Goal: Task Accomplishment & Management: Manage account settings

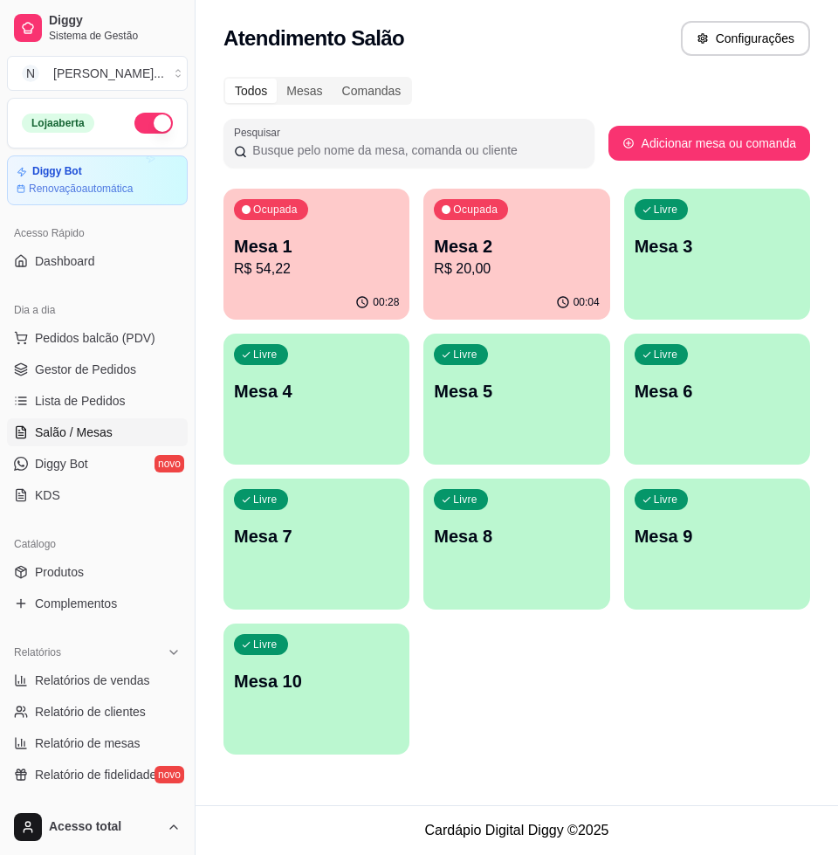
click at [366, 272] on p "R$ 54,22" at bounding box center [316, 269] width 165 height 21
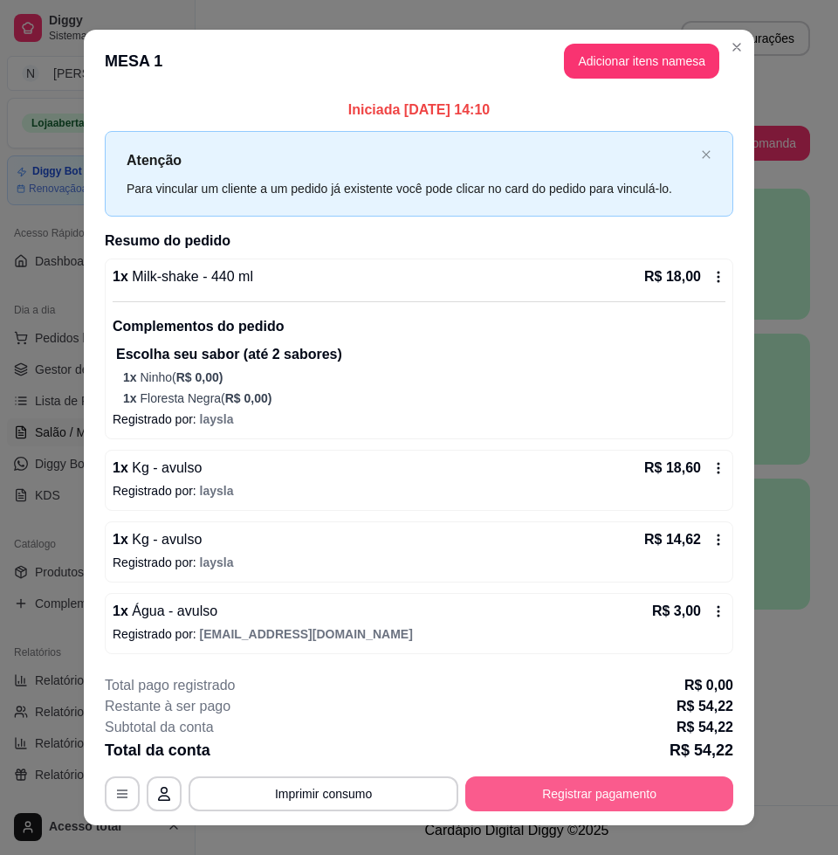
click at [535, 782] on button "Registrar pagamento" at bounding box center [600, 793] width 268 height 35
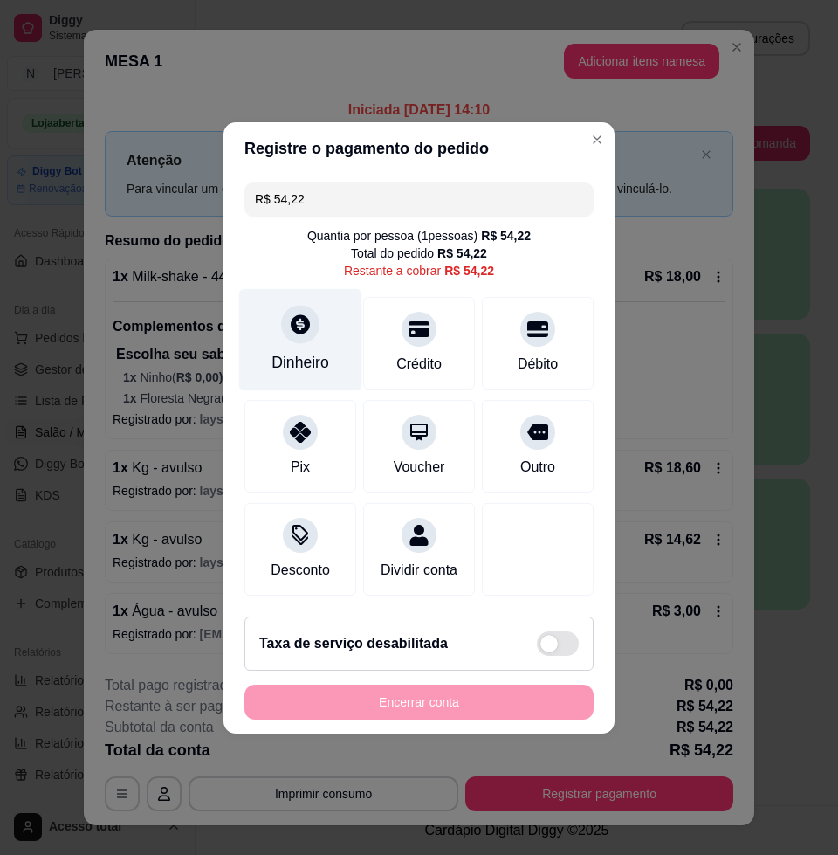
click at [314, 325] on div "Dinheiro" at bounding box center [300, 339] width 123 height 102
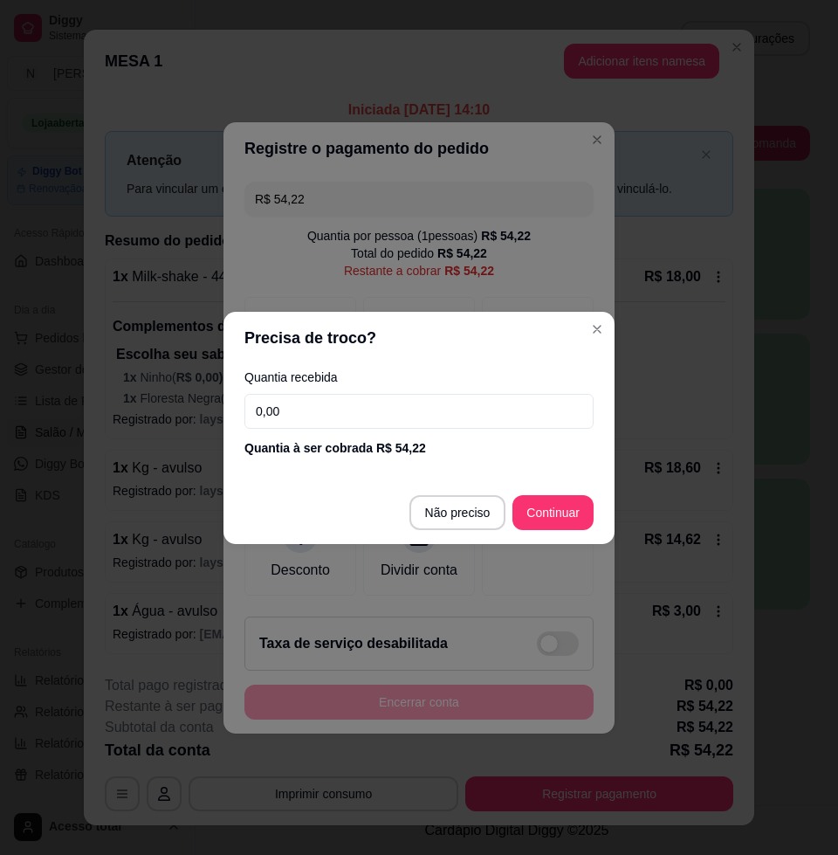
click at [326, 422] on input "0,00" at bounding box center [419, 411] width 349 height 35
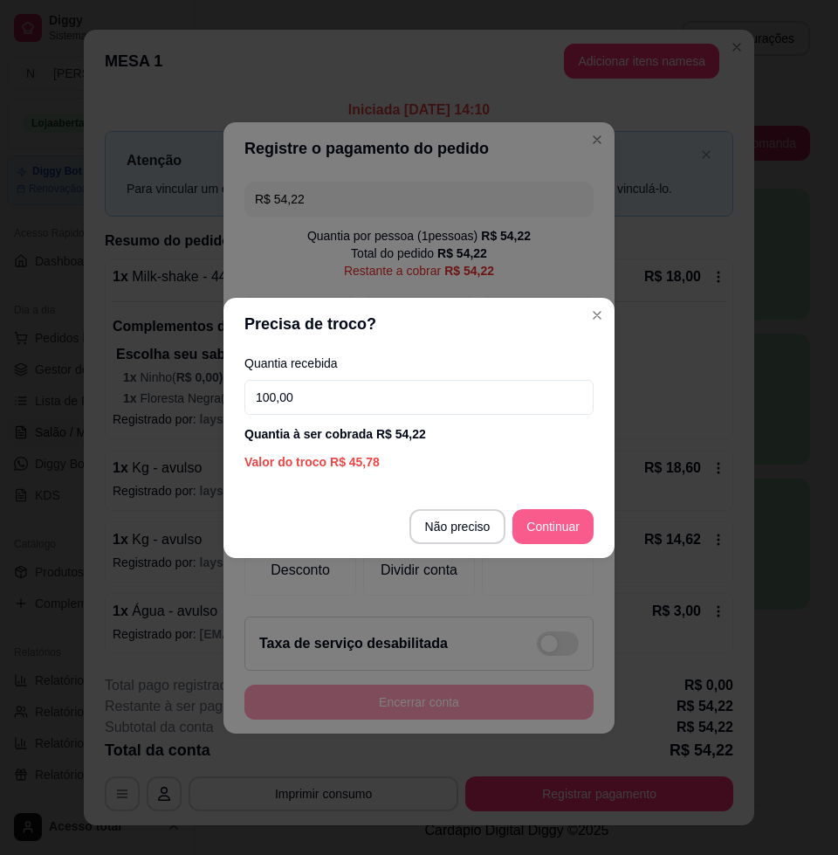
type input "100,00"
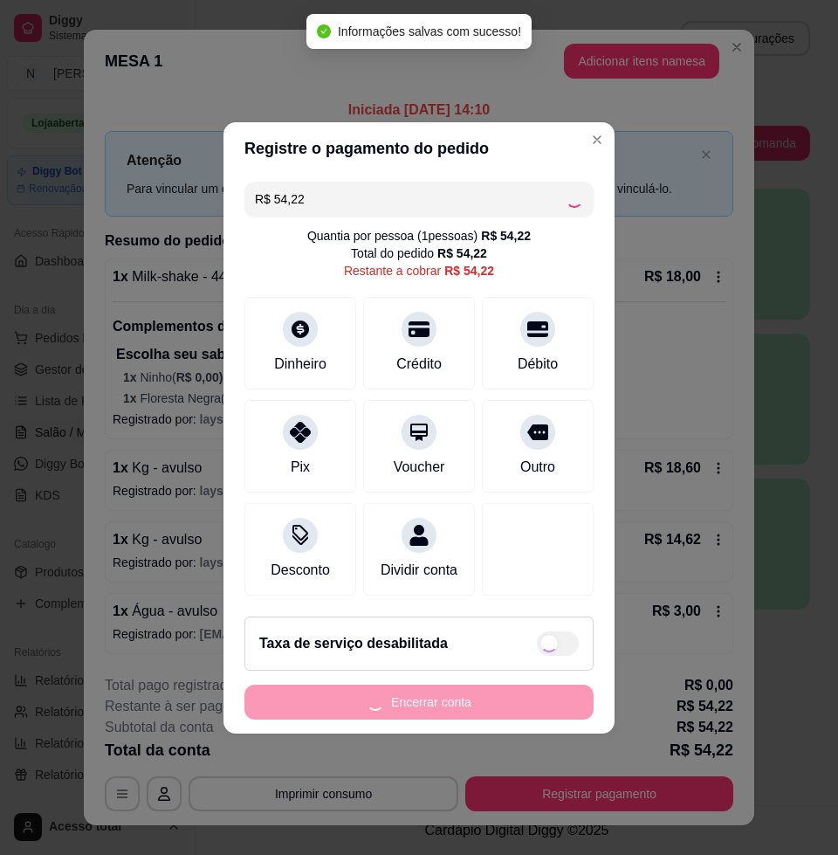
type input "R$ 0,00"
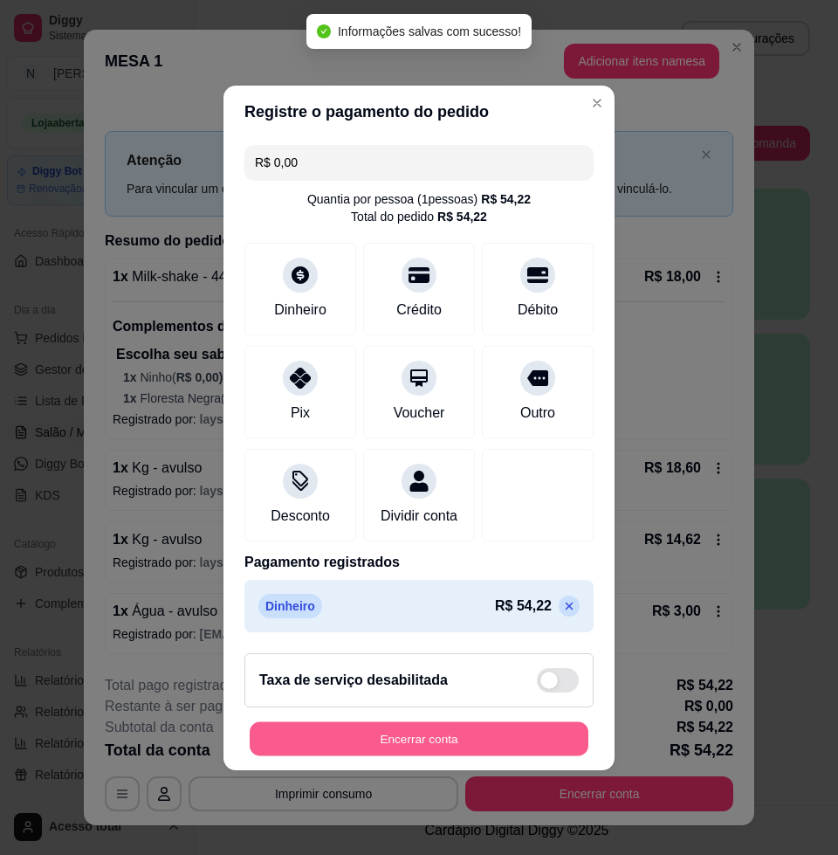
click at [457, 746] on button "Encerrar conta" at bounding box center [419, 738] width 339 height 34
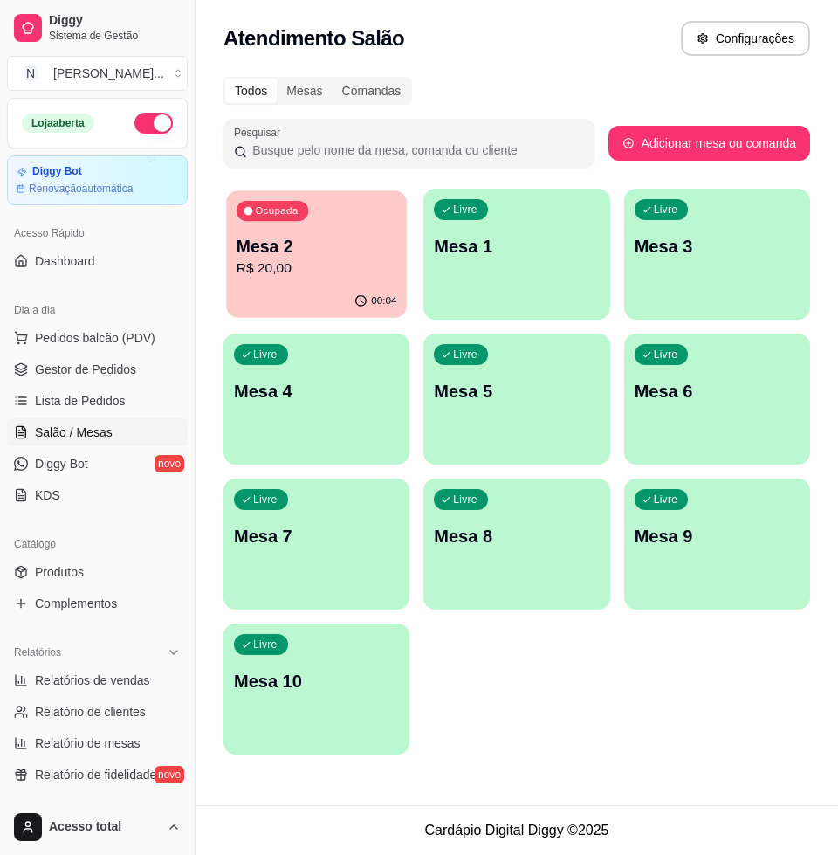
click at [290, 247] on p "Mesa 2" at bounding box center [317, 247] width 161 height 24
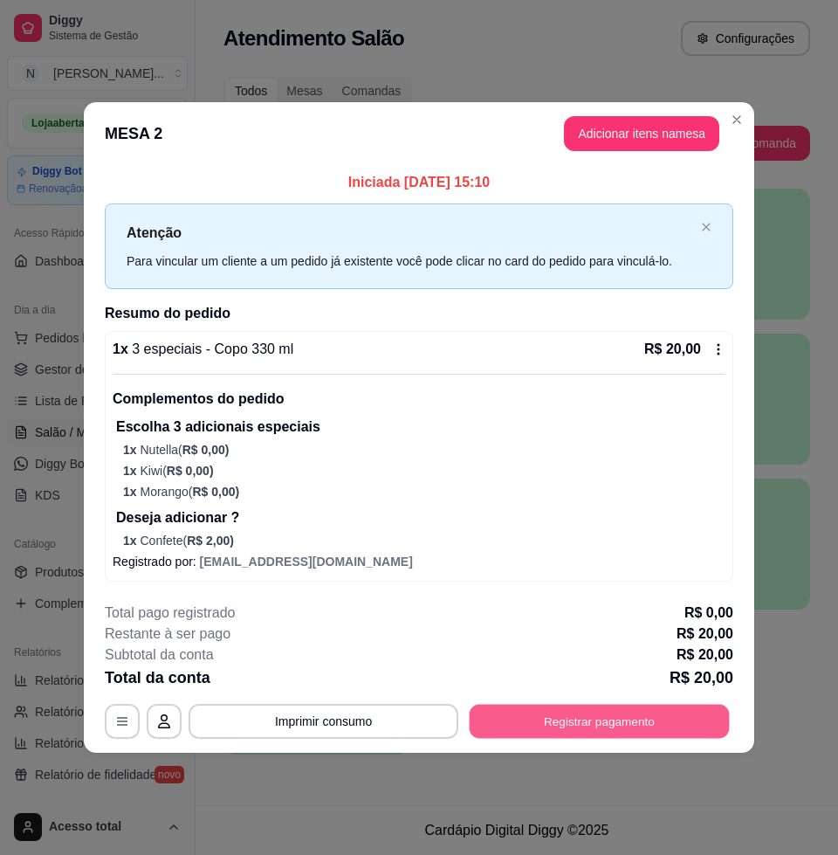
click at [568, 727] on button "Registrar pagamento" at bounding box center [600, 721] width 260 height 34
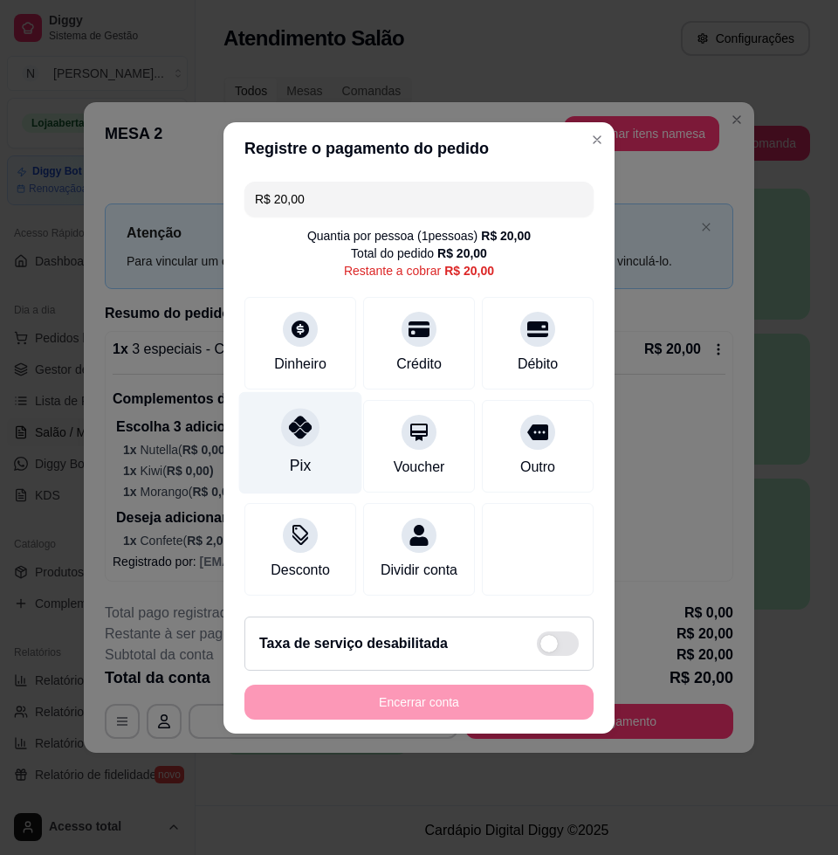
click at [302, 431] on div at bounding box center [300, 427] width 38 height 38
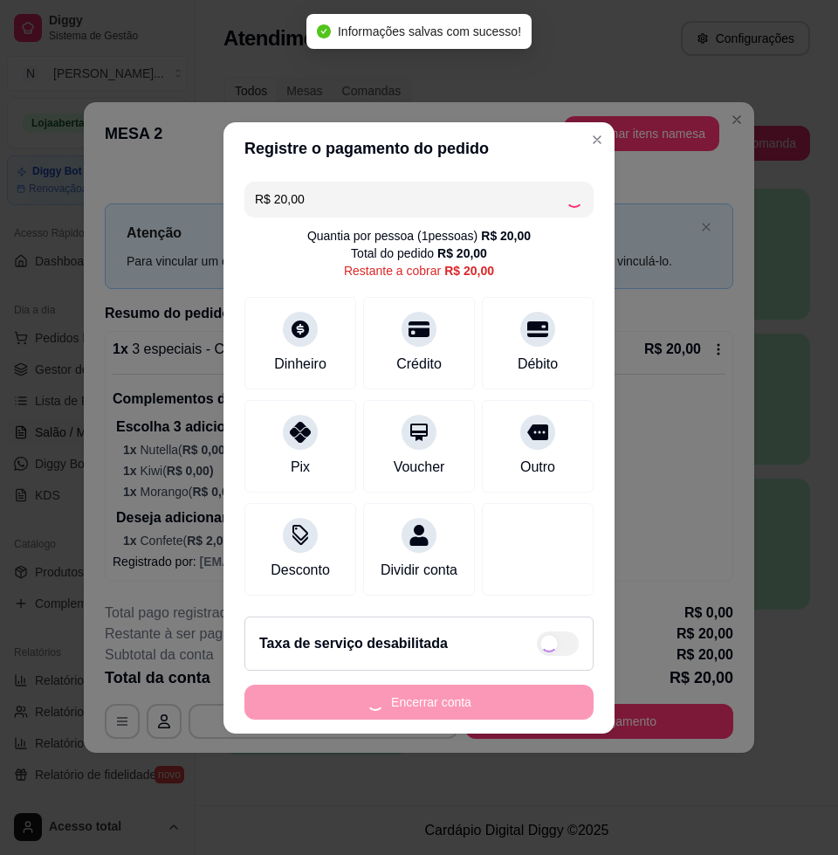
type input "R$ 0,00"
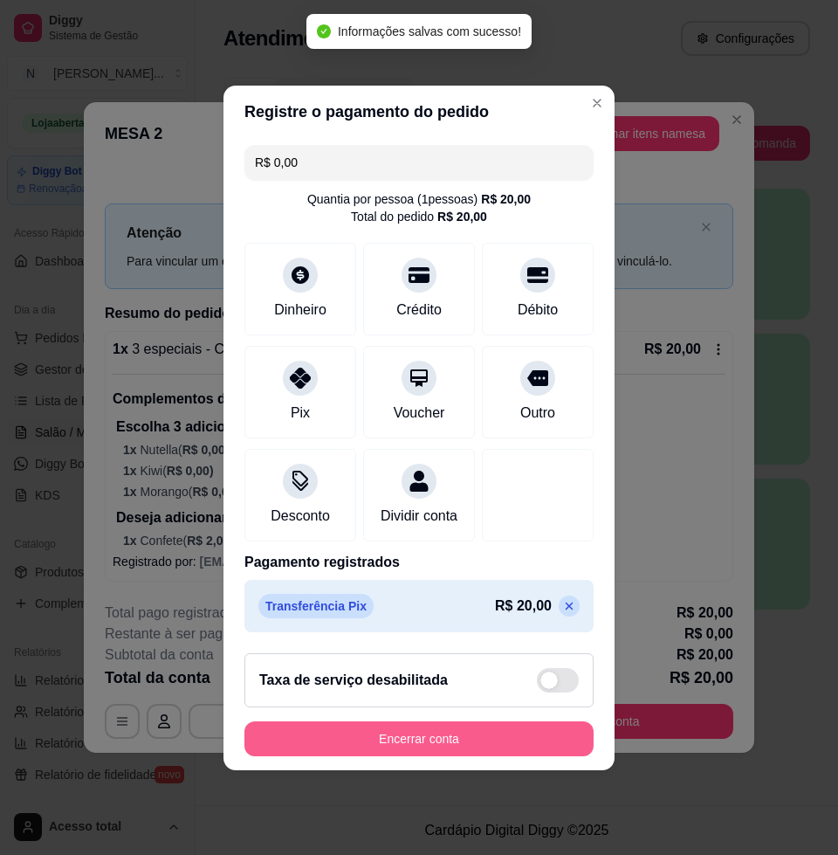
click at [407, 751] on button "Encerrar conta" at bounding box center [419, 738] width 349 height 35
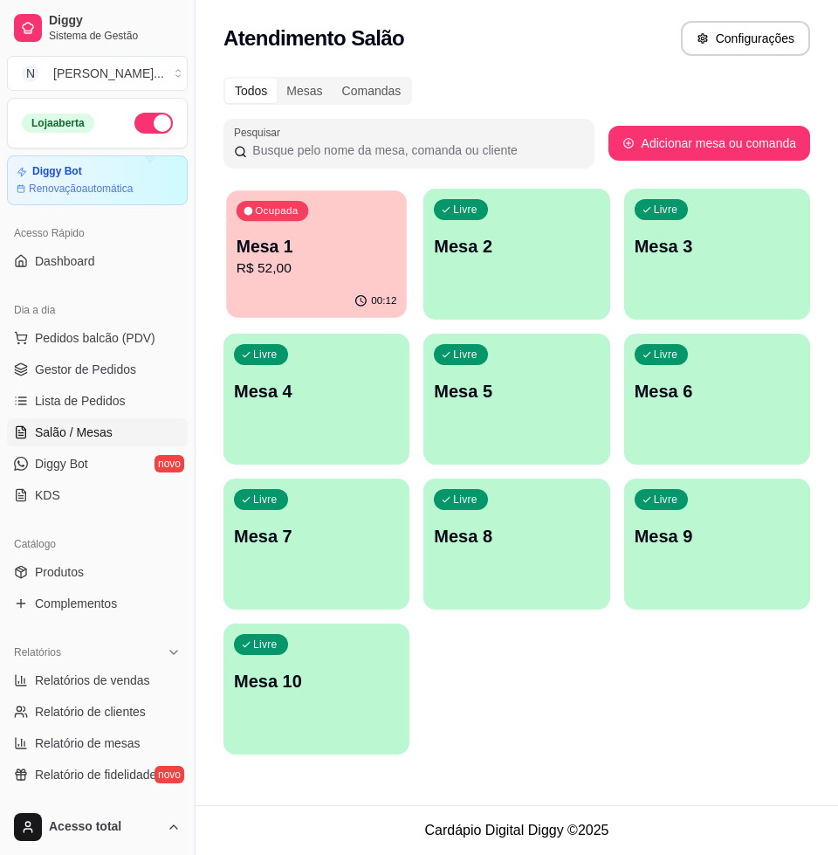
click at [325, 245] on p "Mesa 1" at bounding box center [317, 247] width 161 height 24
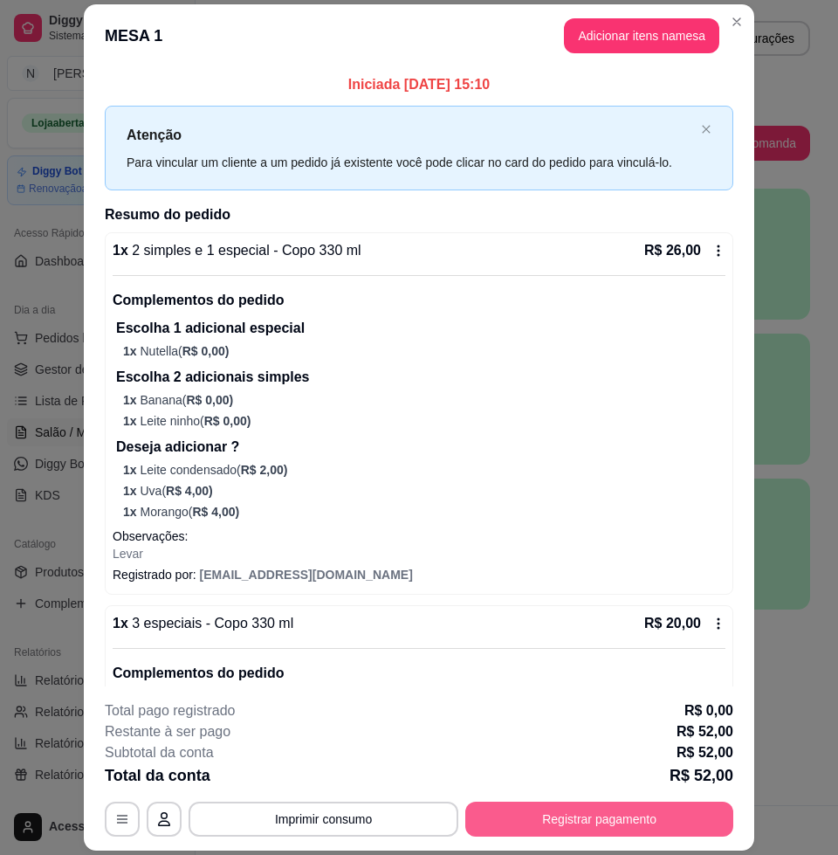
click at [587, 814] on button "Registrar pagamento" at bounding box center [600, 819] width 268 height 35
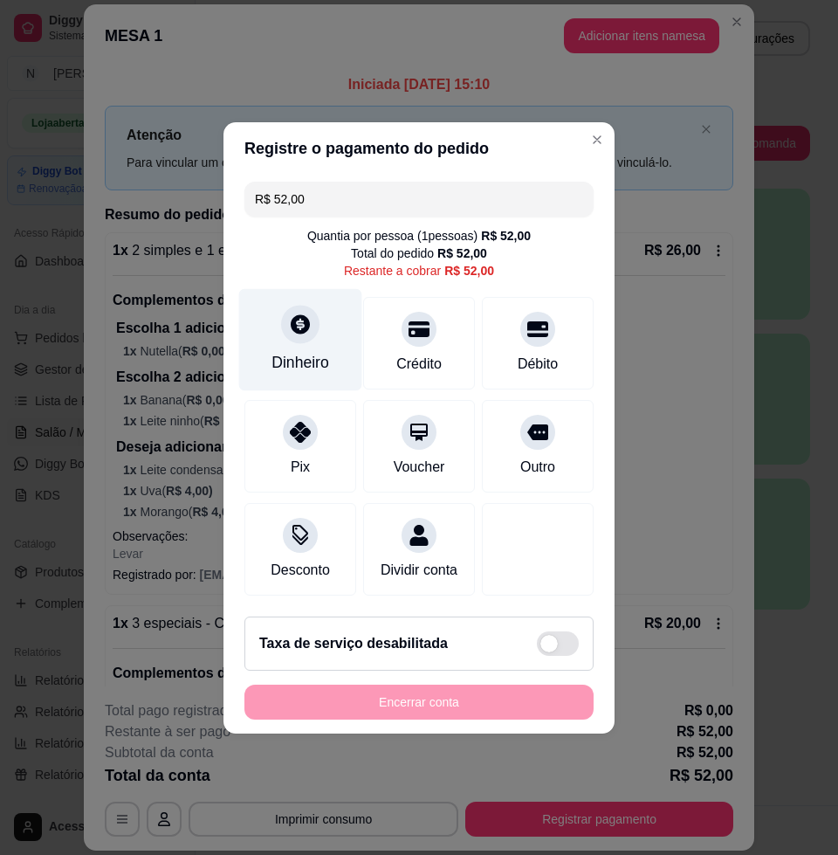
click at [292, 351] on div "Dinheiro" at bounding box center [301, 362] width 58 height 23
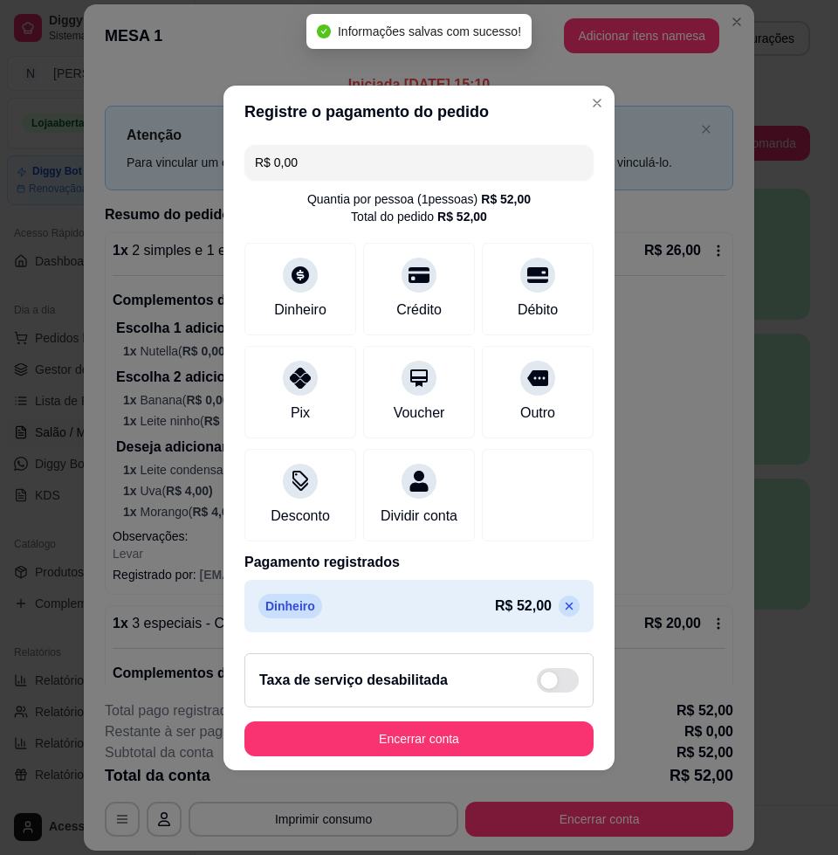
type input "R$ 0,00"
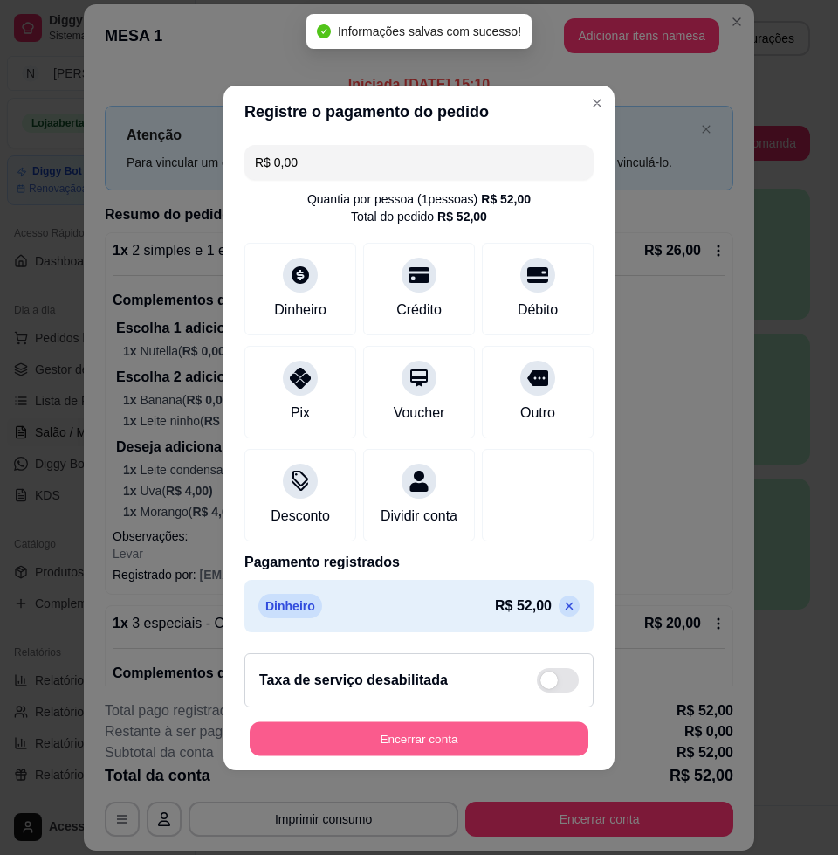
click at [416, 755] on button "Encerrar conta" at bounding box center [419, 738] width 339 height 34
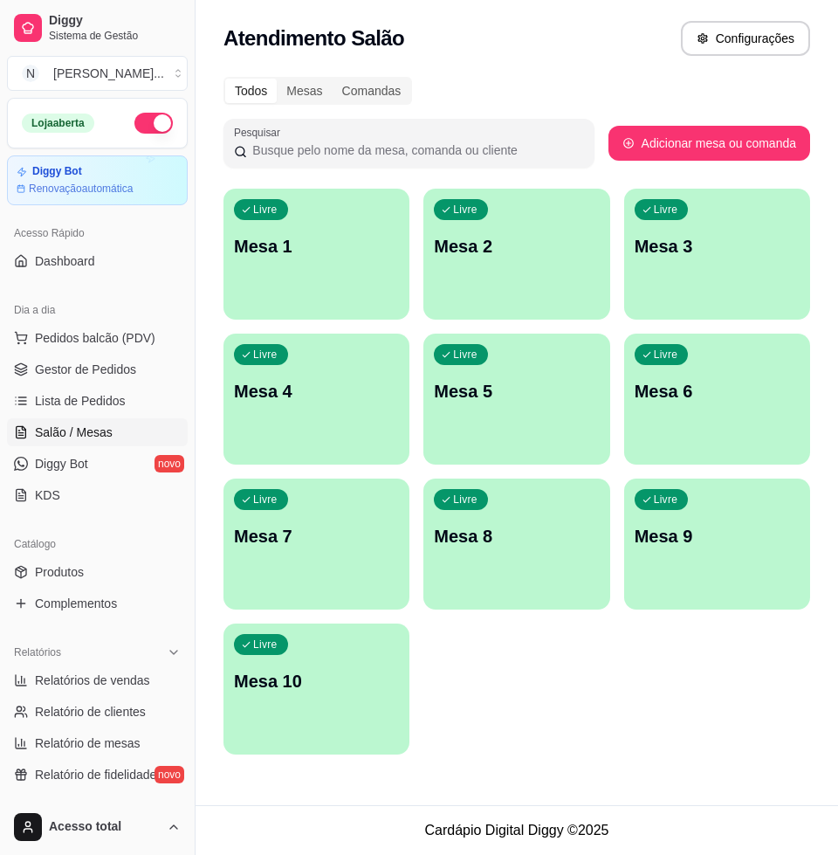
click at [795, 106] on div "Todos Mesas Comandas Pesquisar Adicionar mesa ou comanda Livre Mesa 1 Livre Mes…" at bounding box center [517, 420] width 643 height 709
click at [821, 125] on div "Todos Mesas Comandas Pesquisar Adicionar mesa ou comanda Livre Mesa 1 Livre Mes…" at bounding box center [517, 420] width 643 height 709
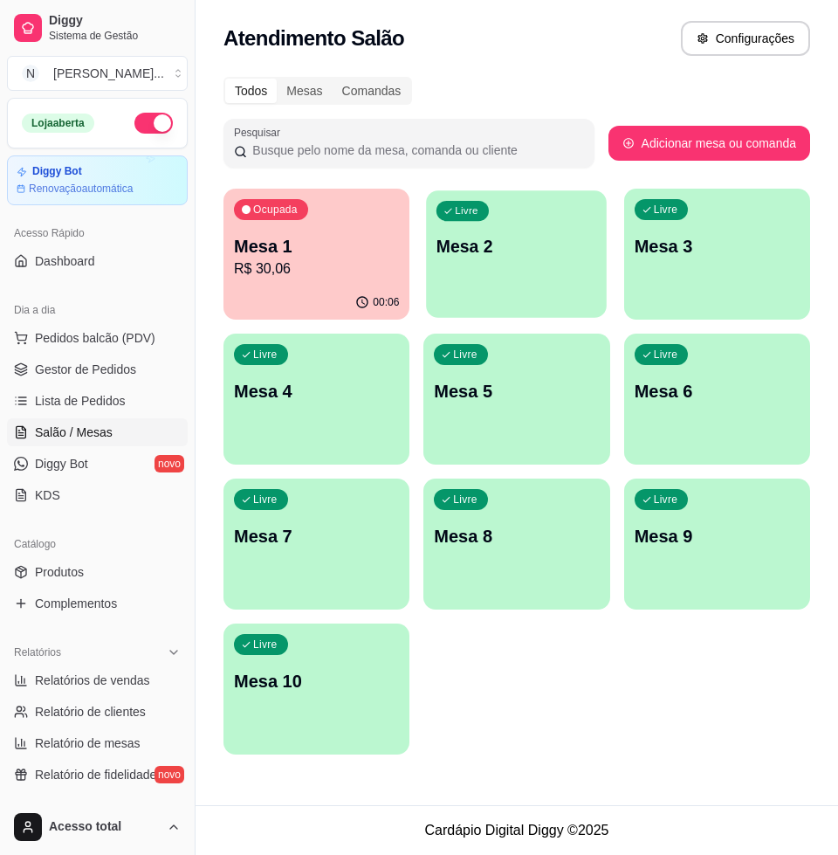
click at [497, 259] on div "Livre Mesa 2" at bounding box center [517, 243] width 181 height 107
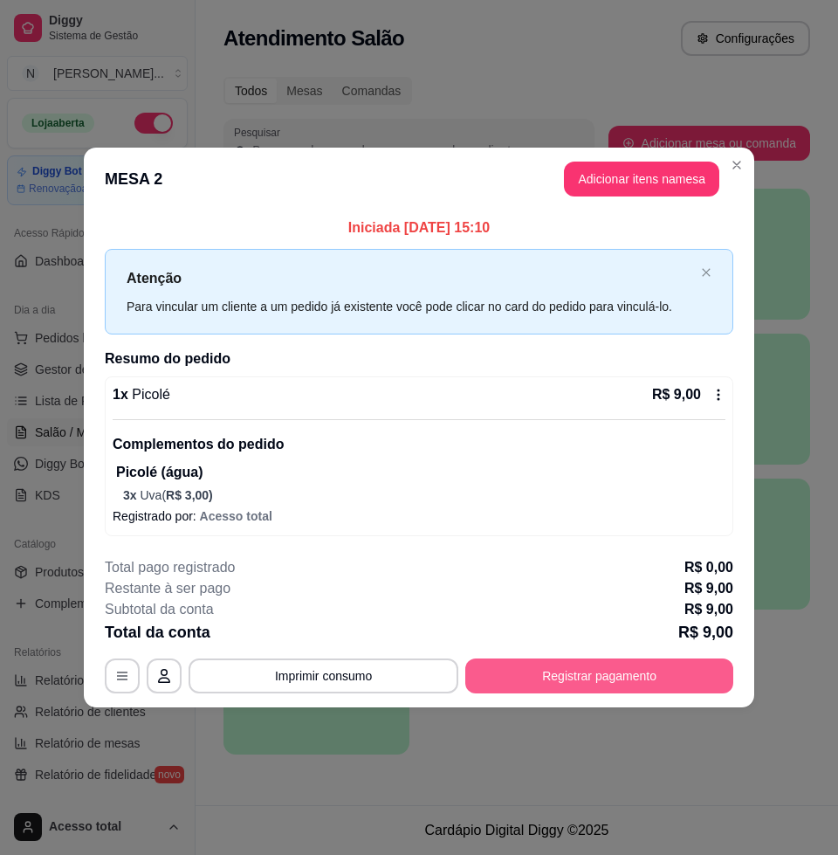
click at [617, 676] on button "Registrar pagamento" at bounding box center [600, 676] width 268 height 35
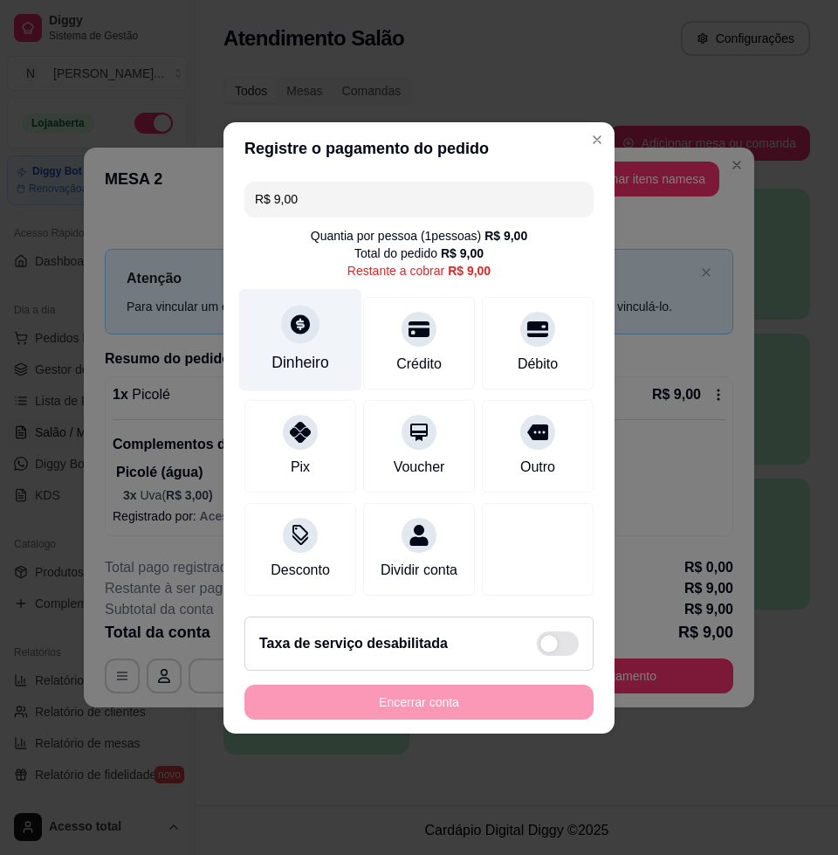
click at [291, 351] on div "Dinheiro" at bounding box center [301, 362] width 58 height 23
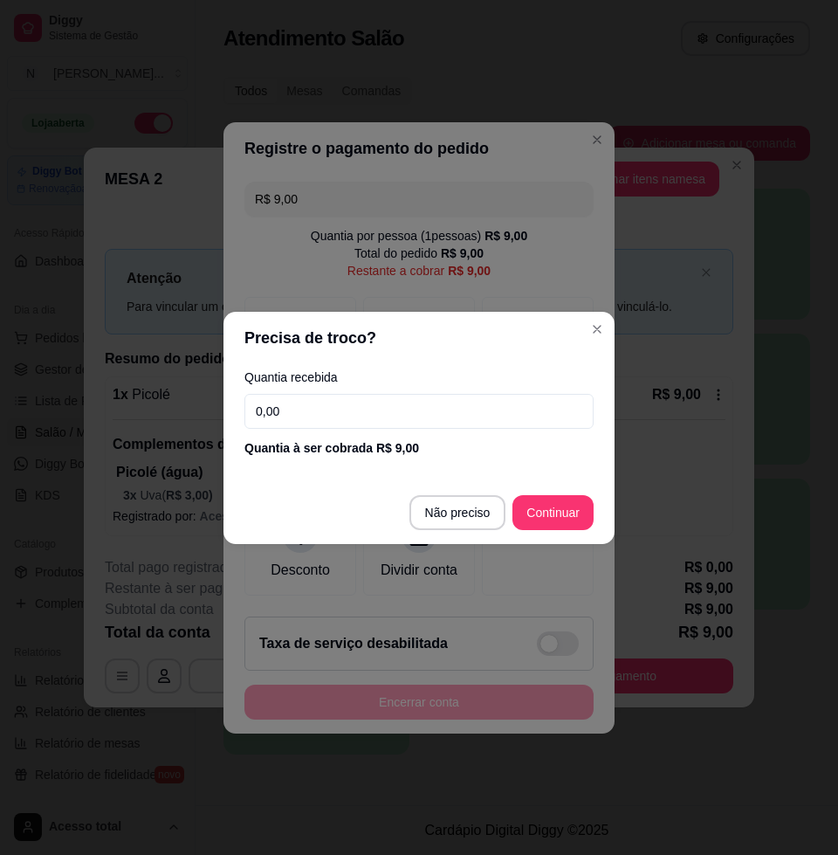
click at [392, 406] on input "0,00" at bounding box center [419, 411] width 349 height 35
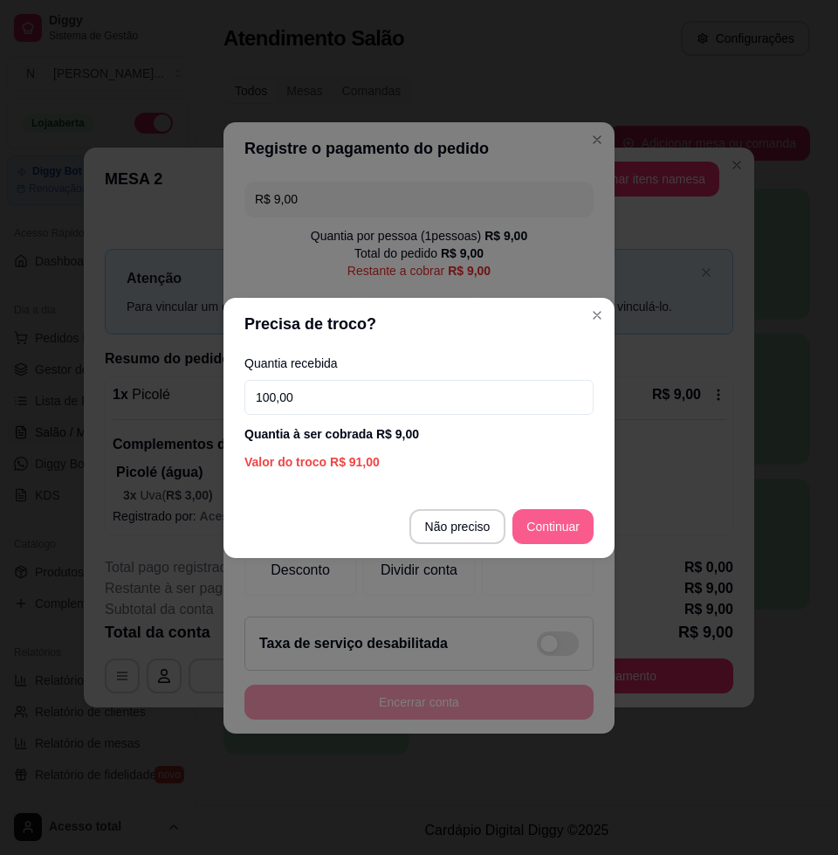
type input "100,00"
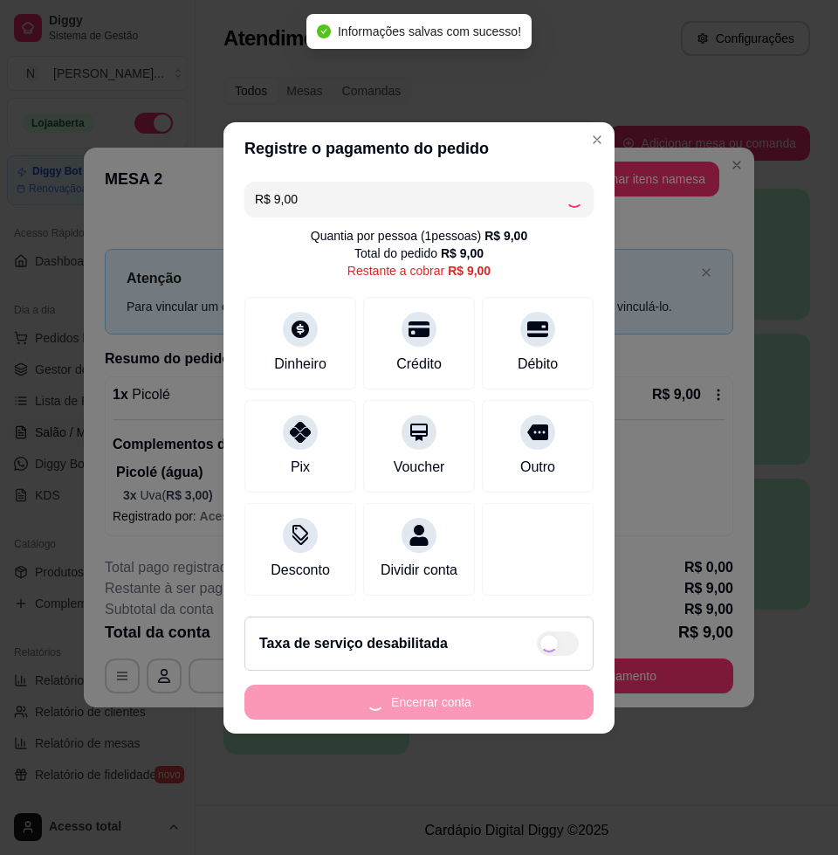
type input "R$ 0,00"
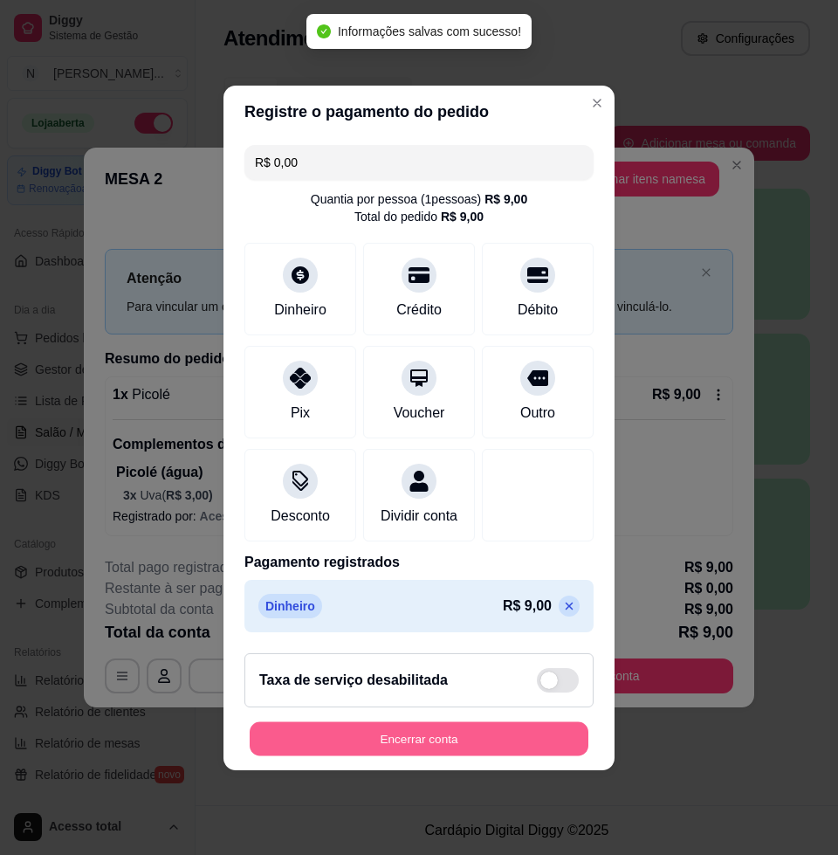
click at [515, 737] on button "Encerrar conta" at bounding box center [419, 738] width 339 height 34
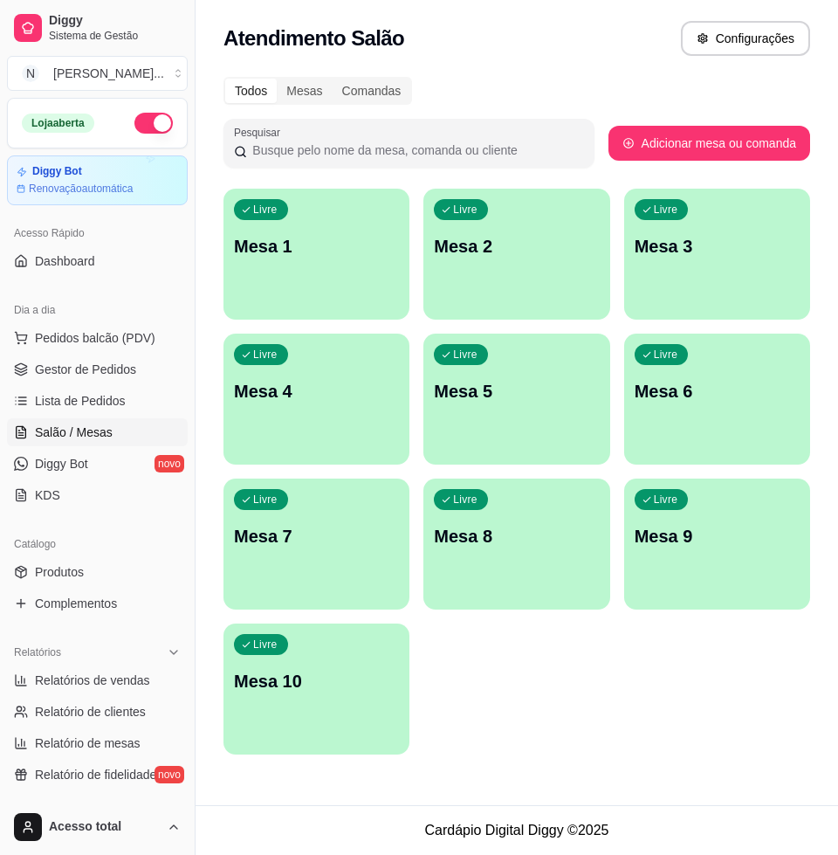
click at [559, 691] on div "Livre Mesa 1 Livre Mesa 2 Livre Mesa 3 Livre Mesa 4 Livre Mesa 5 Livre Mesa 6 L…" at bounding box center [517, 472] width 587 height 566
click at [92, 431] on span "Salão / Mesas" at bounding box center [74, 432] width 78 height 17
click at [84, 398] on span "Lista de Pedidos" at bounding box center [80, 400] width 91 height 17
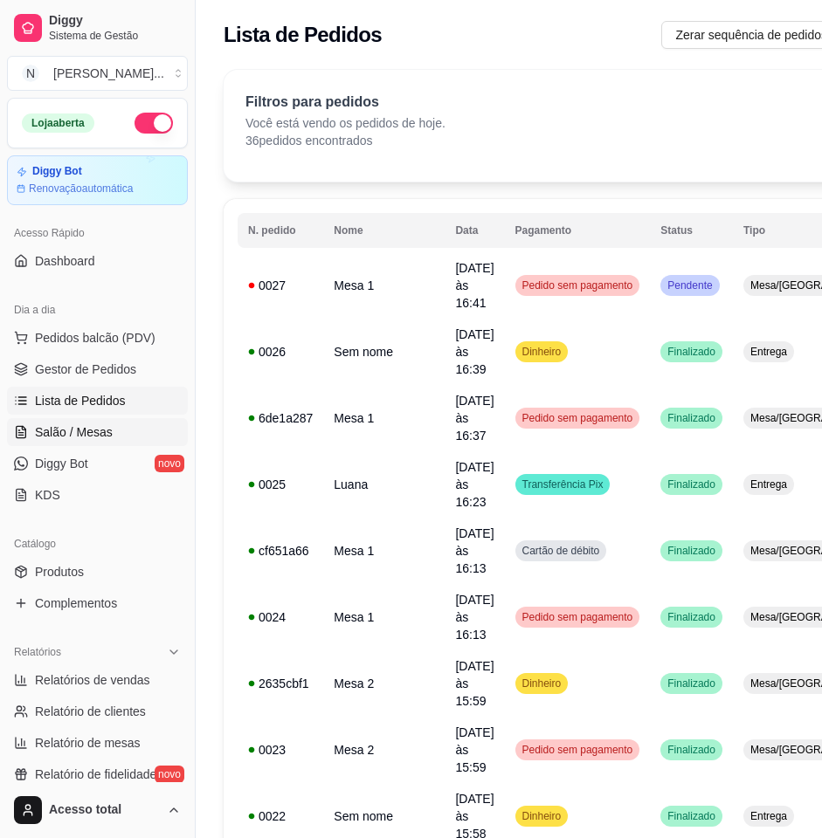
click at [78, 432] on span "Salão / Mesas" at bounding box center [74, 432] width 78 height 17
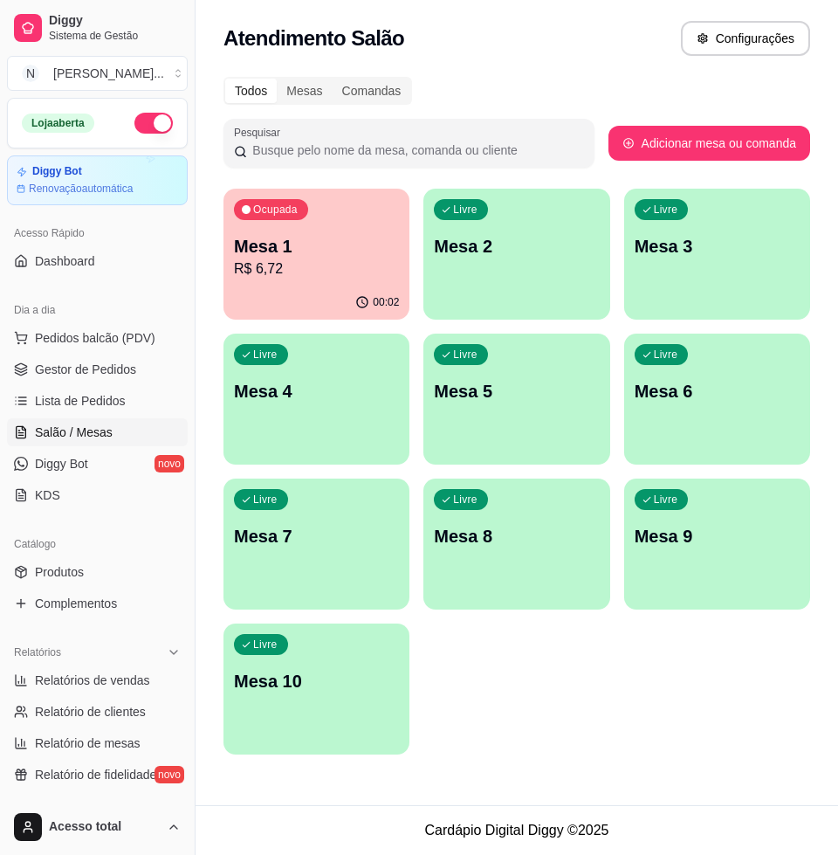
click at [518, 663] on div "Ocupada Mesa 1 R$ 6,72 00:02 Livre Mesa 2 Livre Mesa 3 Livre Mesa 4 Livre Mesa …" at bounding box center [517, 472] width 587 height 566
click at [542, 700] on div "Ocupada Mesa 1 R$ 6,72 00:02 Livre Mesa 2 Livre Mesa 3 Livre Mesa 4 Livre Mesa …" at bounding box center [517, 472] width 587 height 566
drag, startPoint x: 552, startPoint y: 660, endPoint x: 544, endPoint y: 625, distance: 35.8
click at [552, 658] on div "Ocupada Mesa 1 R$ 6,72 00:02 Livre Mesa 2 Livre Mesa 3 Livre Mesa 4 Livre Mesa …" at bounding box center [517, 472] width 587 height 566
click at [62, 465] on span "Diggy Bot" at bounding box center [61, 463] width 53 height 17
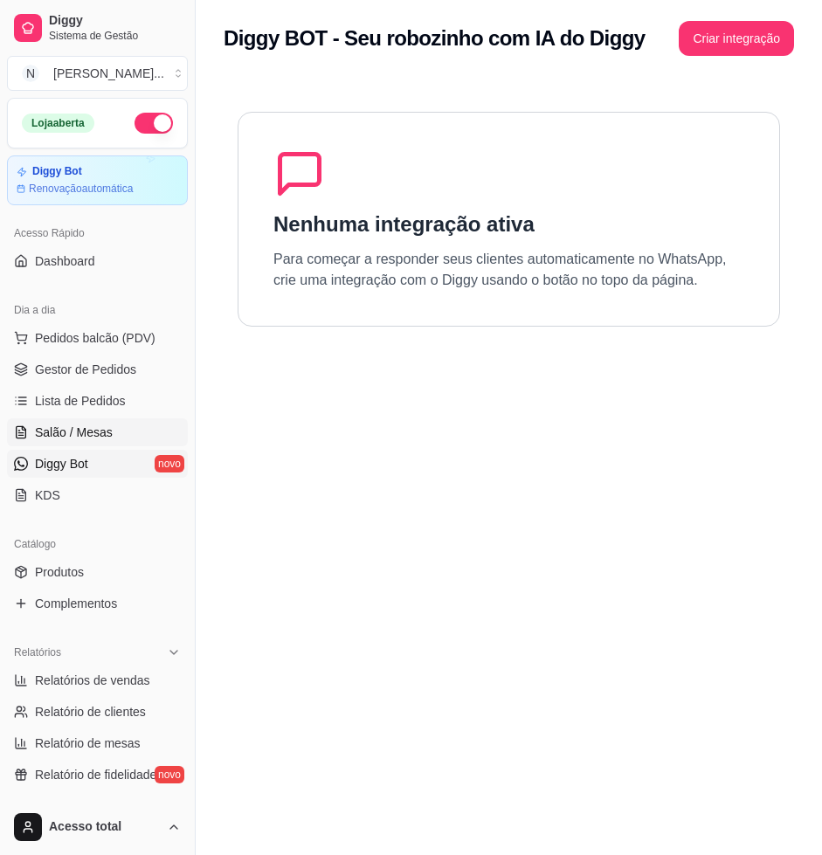
click at [71, 438] on span "Salão / Mesas" at bounding box center [74, 432] width 78 height 17
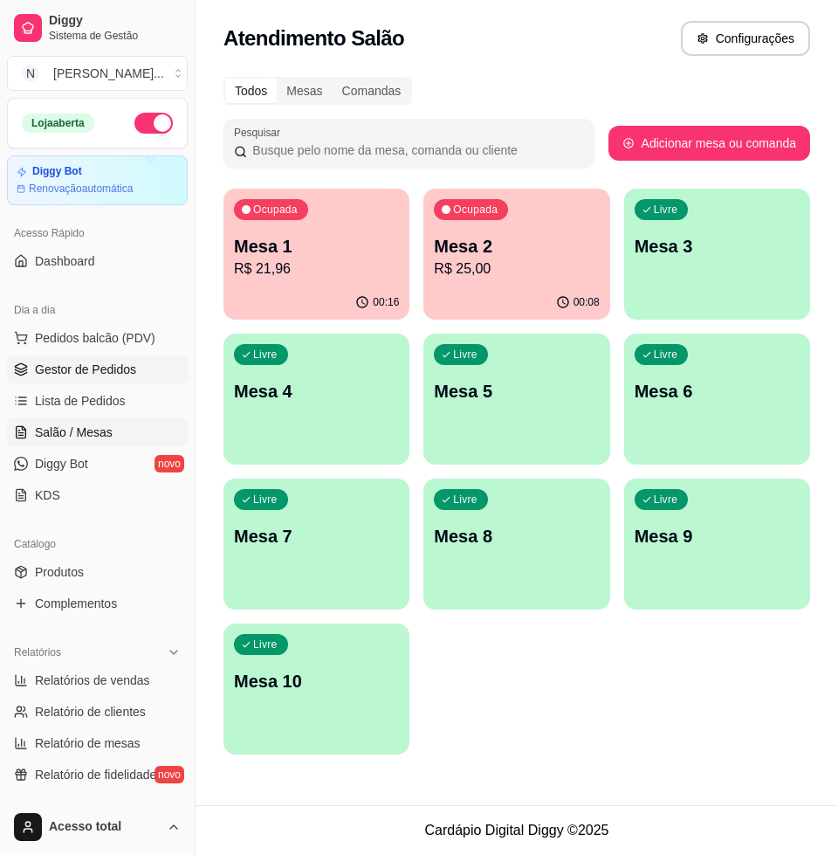
click at [107, 374] on span "Gestor de Pedidos" at bounding box center [85, 369] width 101 height 17
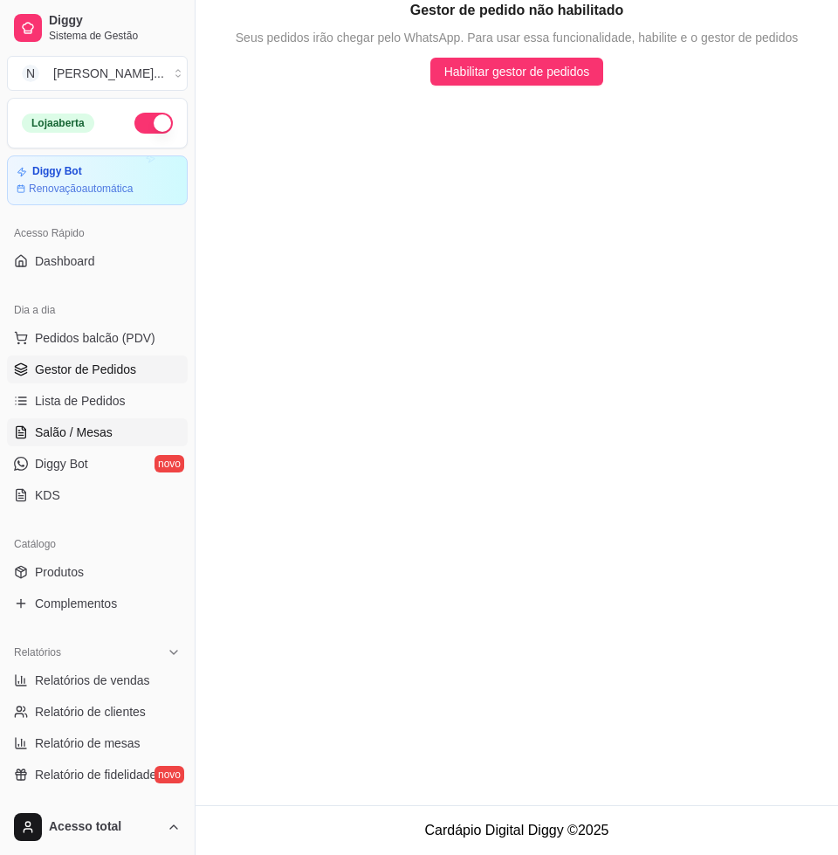
click at [97, 433] on span "Salão / Mesas" at bounding box center [74, 432] width 78 height 17
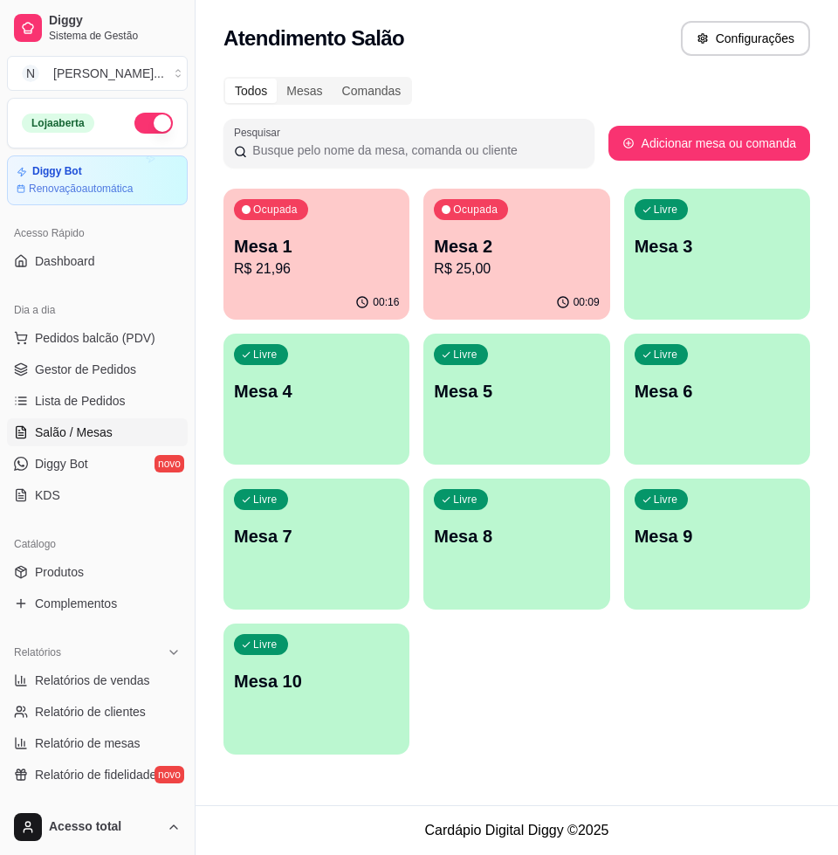
click at [532, 282] on div "Ocupada Mesa 2 R$ 25,00" at bounding box center [517, 237] width 186 height 97
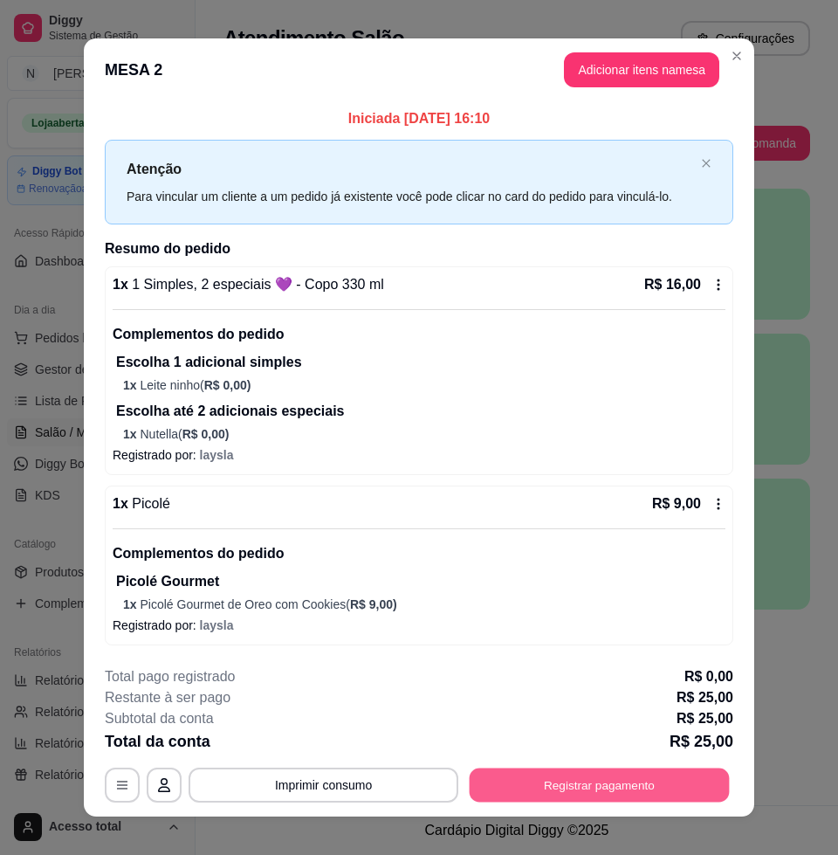
click at [573, 783] on button "Registrar pagamento" at bounding box center [600, 786] width 260 height 34
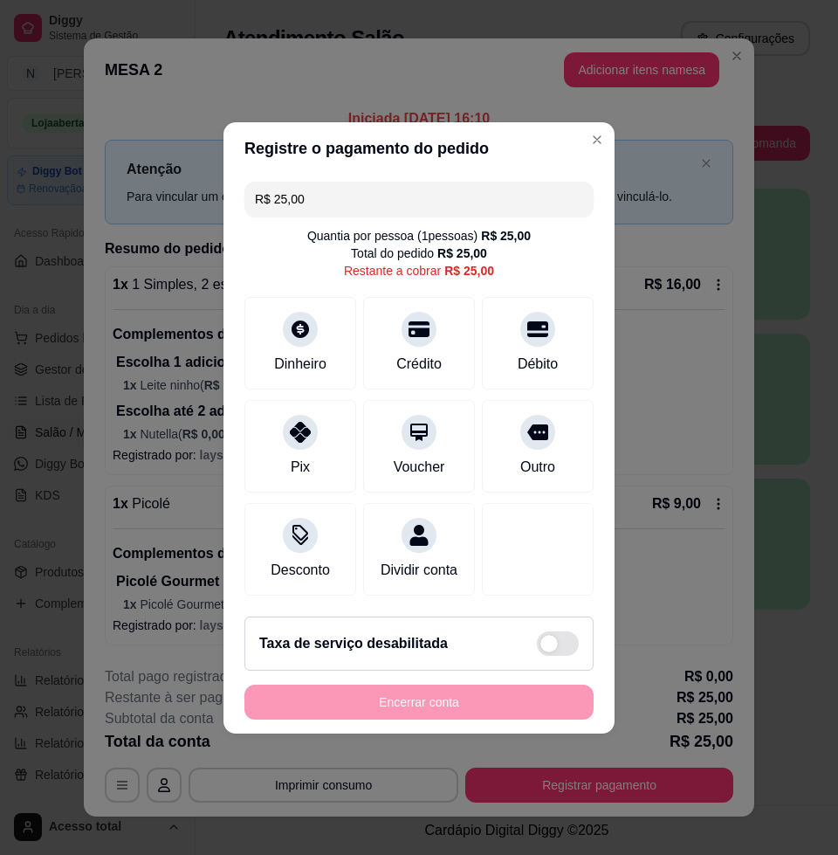
click at [476, 245] on div "R$ 25,00" at bounding box center [463, 253] width 50 height 17
click at [514, 230] on div "R$ 25,00" at bounding box center [506, 235] width 50 height 17
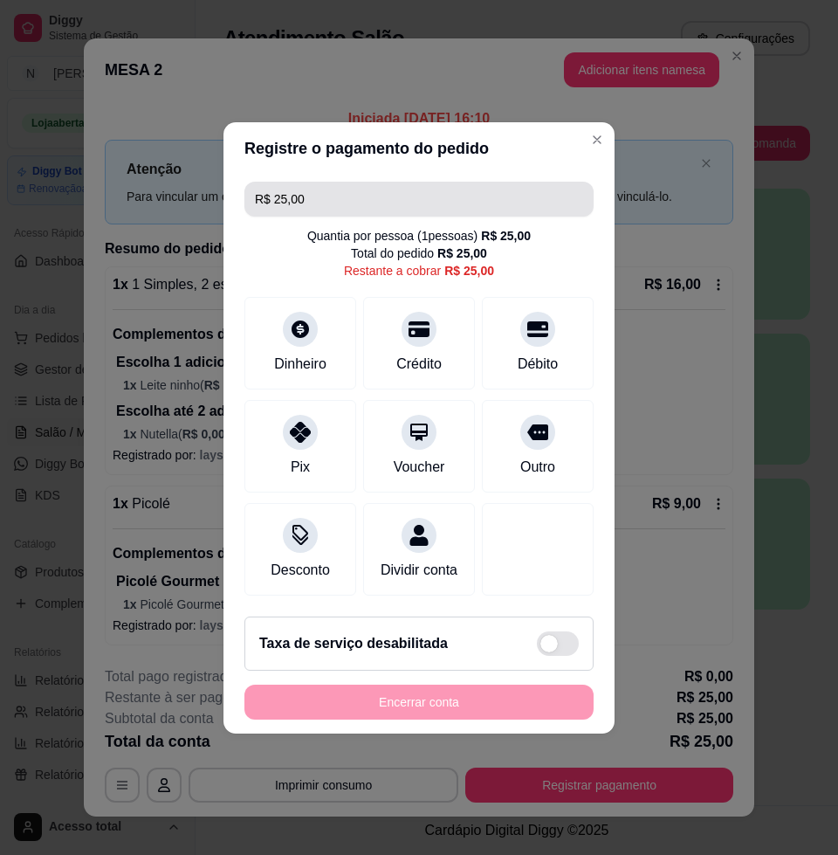
click at [397, 182] on input "R$ 25,00" at bounding box center [419, 199] width 328 height 35
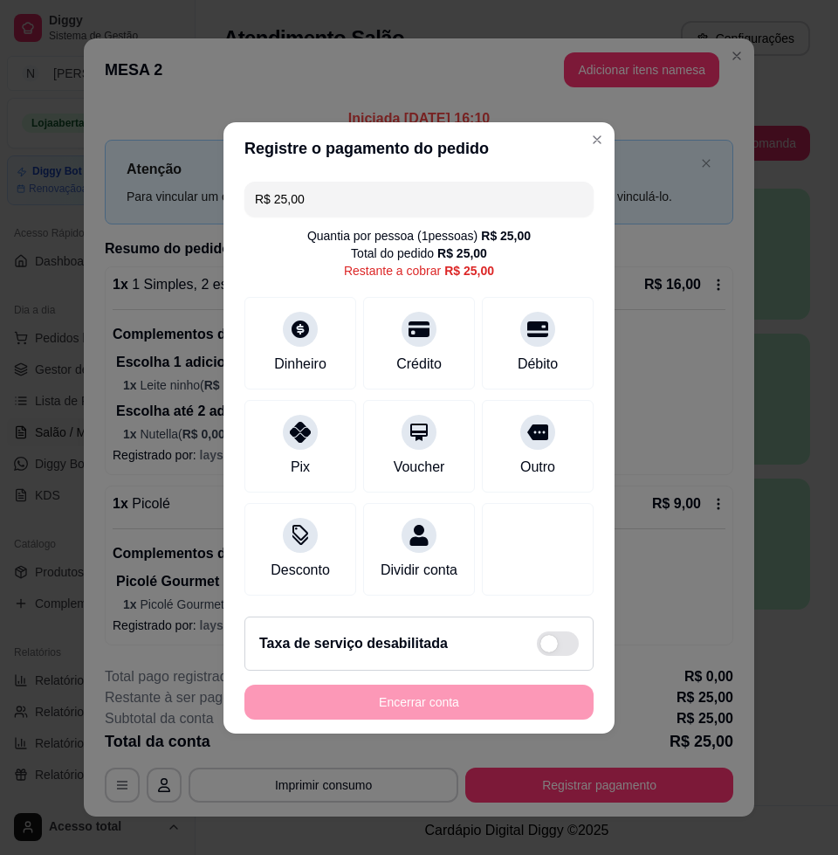
click at [397, 182] on input "R$ 25,00" at bounding box center [419, 199] width 328 height 35
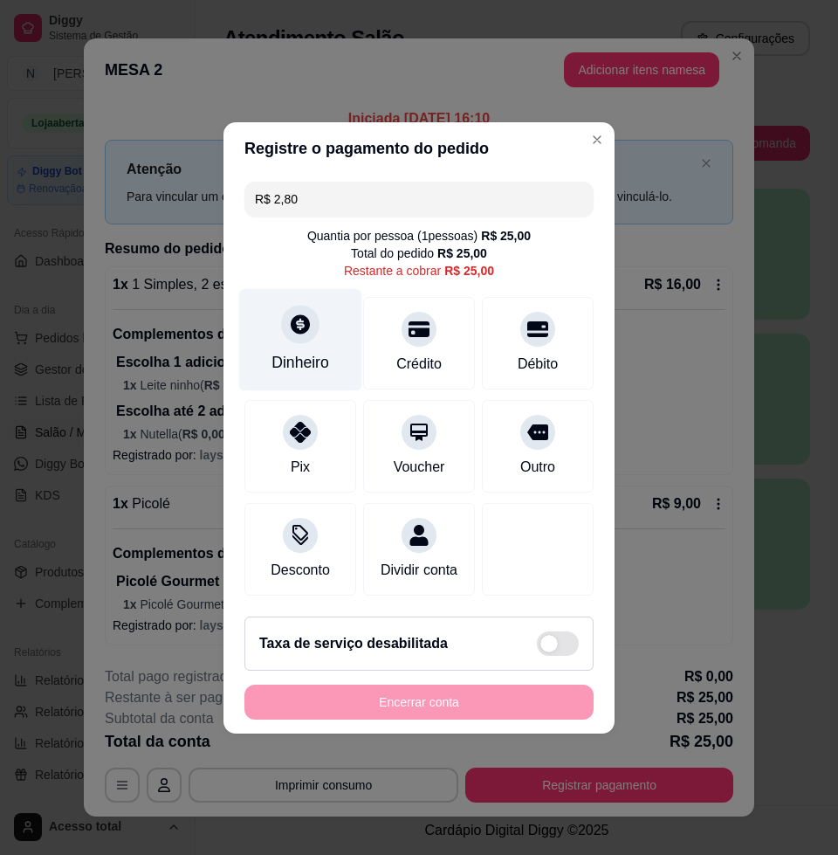
click at [307, 316] on icon at bounding box center [300, 323] width 19 height 19
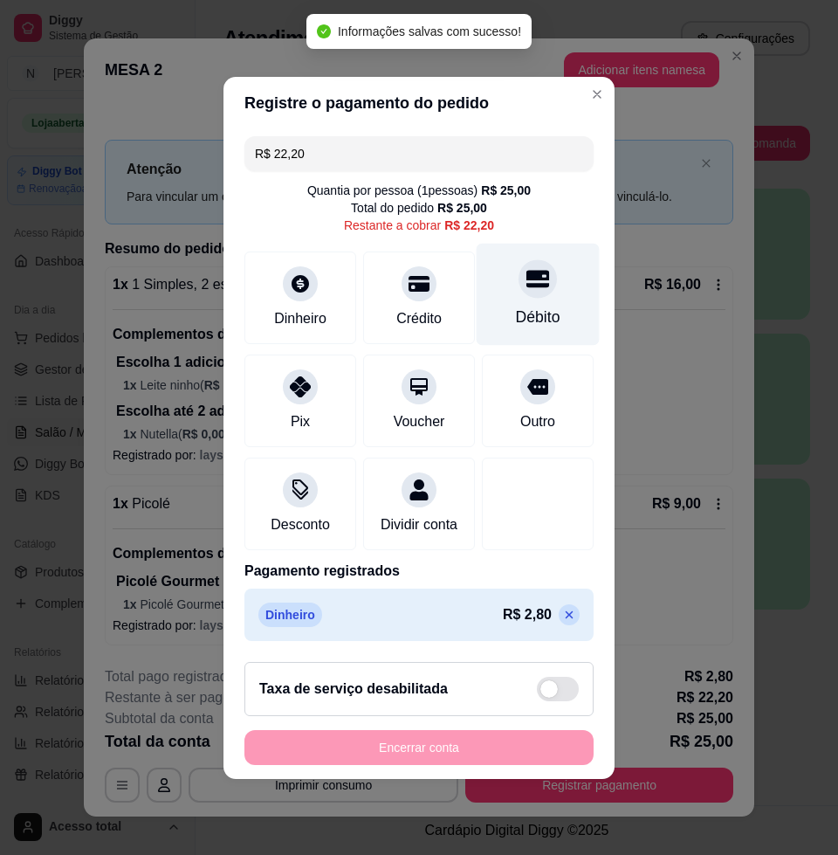
click at [519, 283] on div at bounding box center [538, 278] width 38 height 38
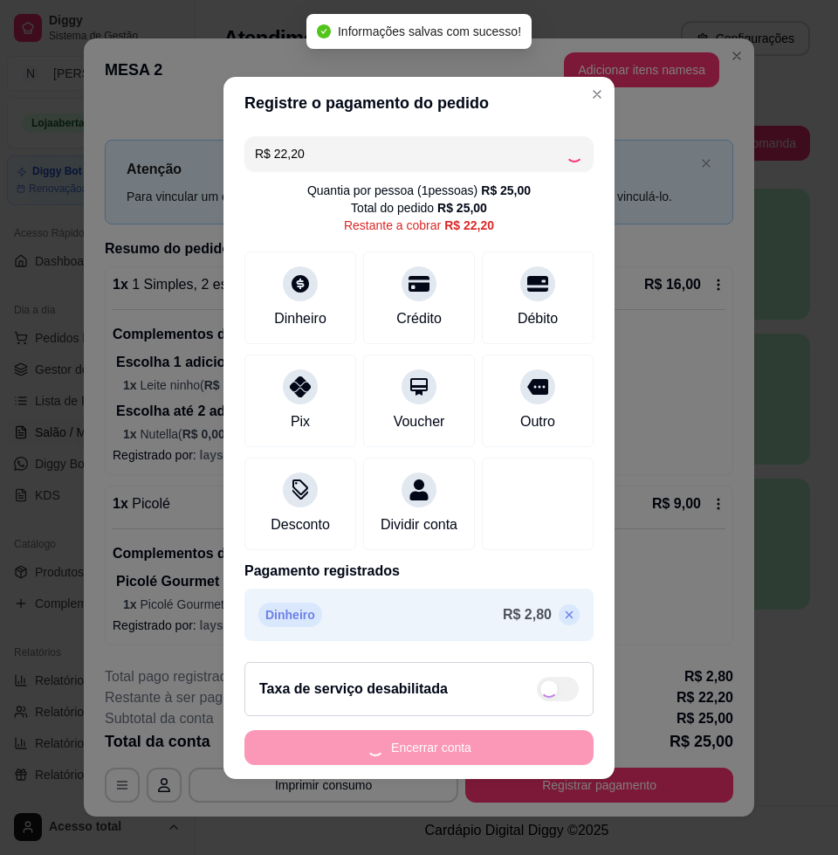
type input "R$ 0,00"
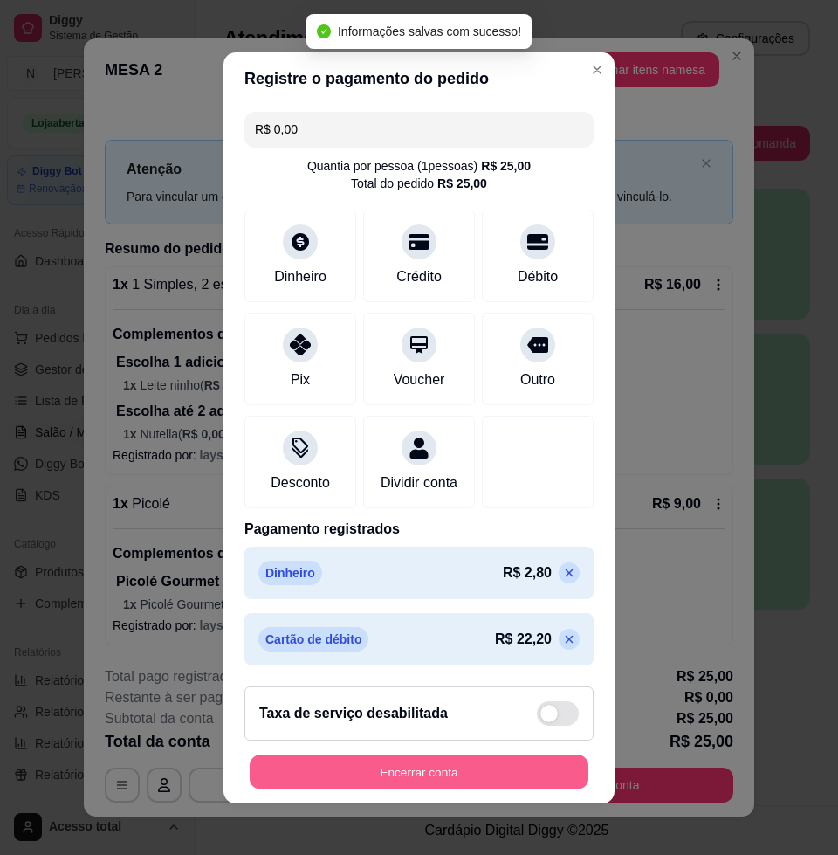
click at [455, 775] on button "Encerrar conta" at bounding box center [419, 772] width 339 height 34
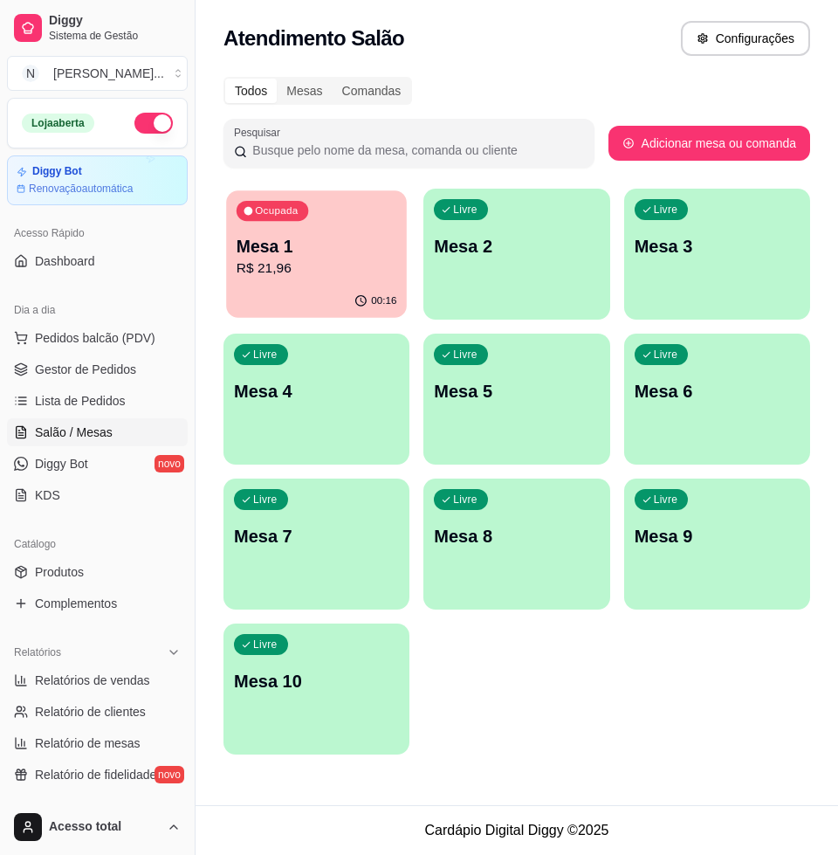
click at [362, 294] on icon "button" at bounding box center [362, 301] width 14 height 14
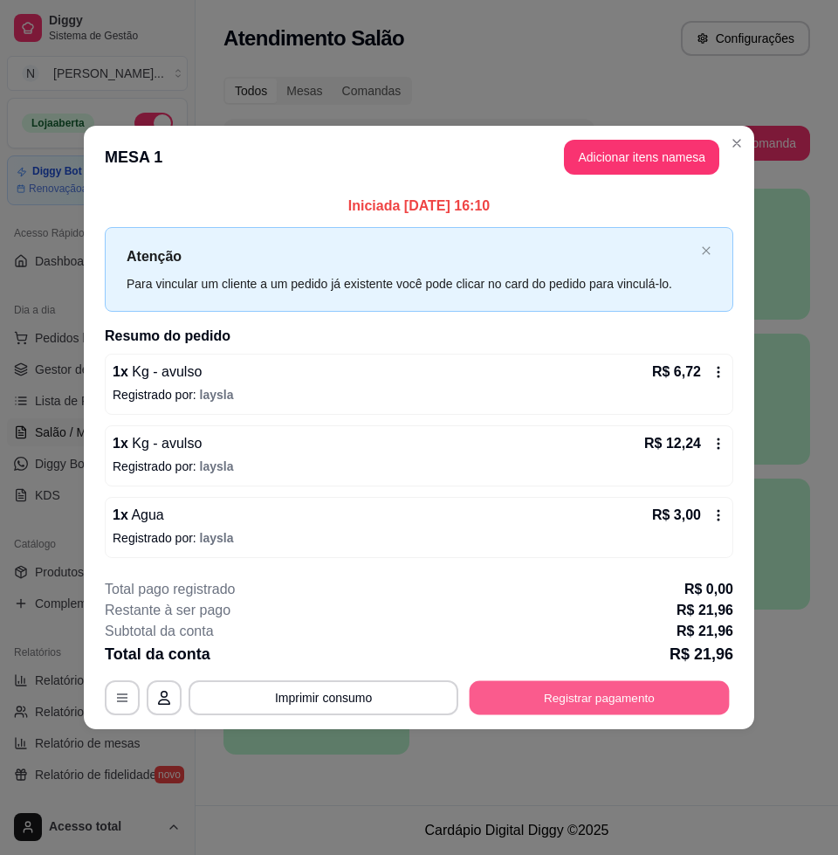
click at [575, 696] on button "Registrar pagamento" at bounding box center [600, 698] width 260 height 34
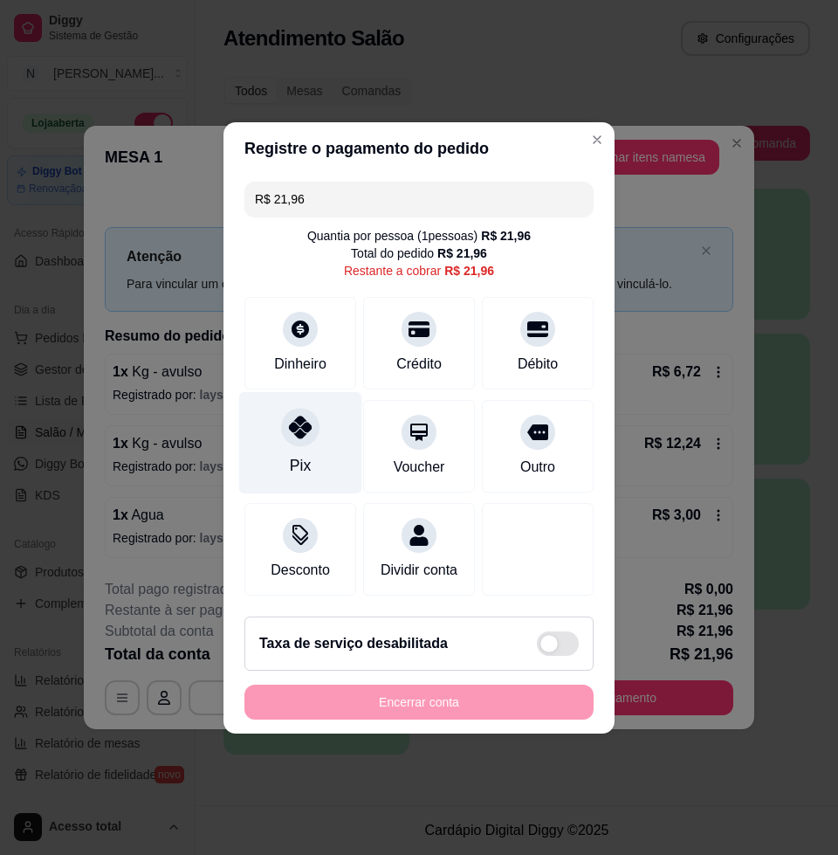
click at [281, 411] on div at bounding box center [300, 427] width 38 height 38
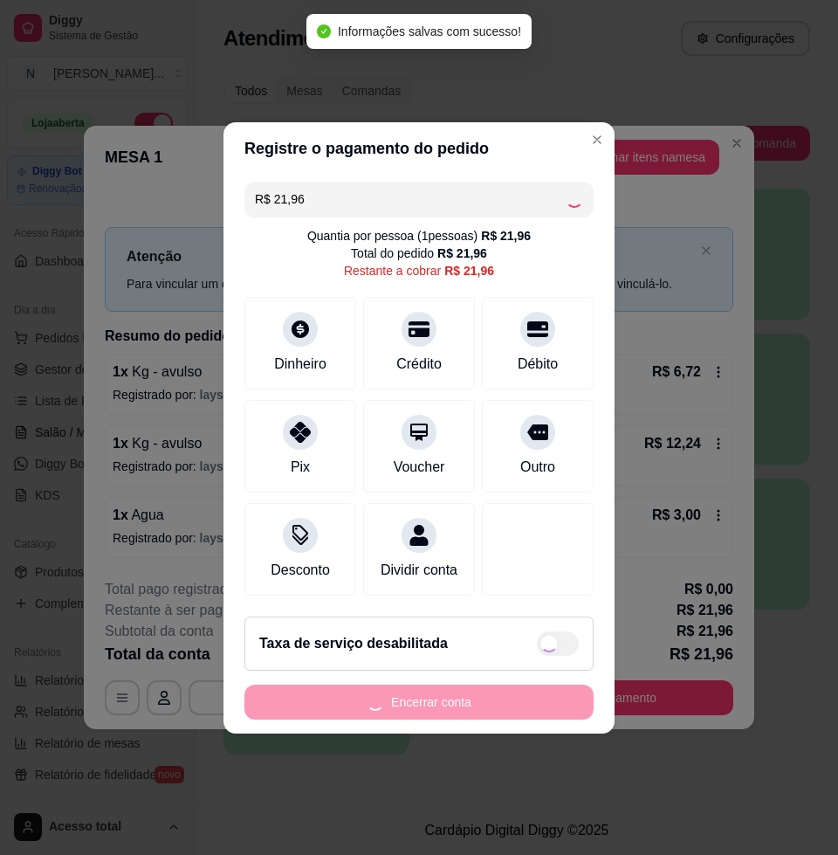
type input "R$ 0,00"
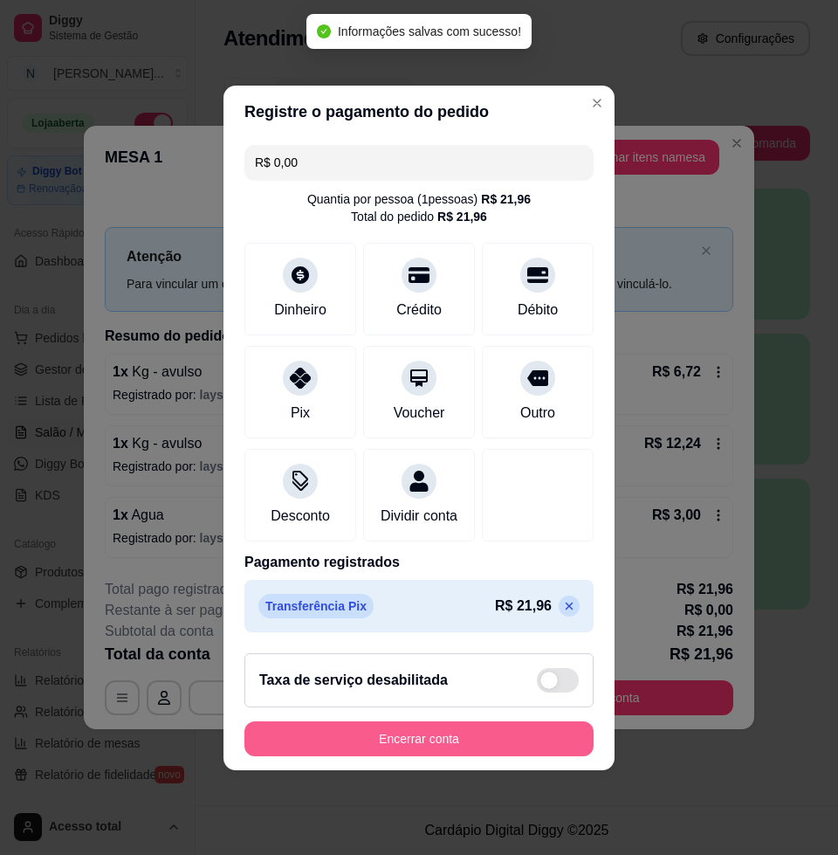
click at [453, 744] on button "Encerrar conta" at bounding box center [419, 738] width 349 height 35
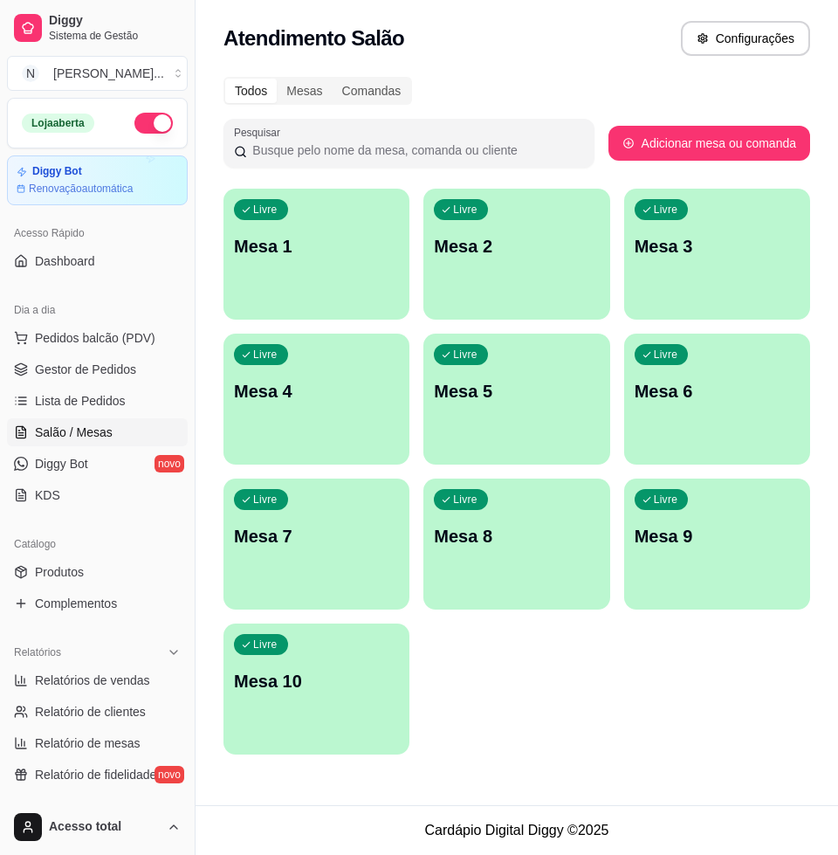
click at [607, 736] on div "Livre Mesa 1 Livre Mesa 2 Livre Mesa 3 Livre Mesa 4 Livre Mesa 5 Livre Mesa 6 L…" at bounding box center [517, 472] width 587 height 566
